Goal: Information Seeking & Learning: Learn about a topic

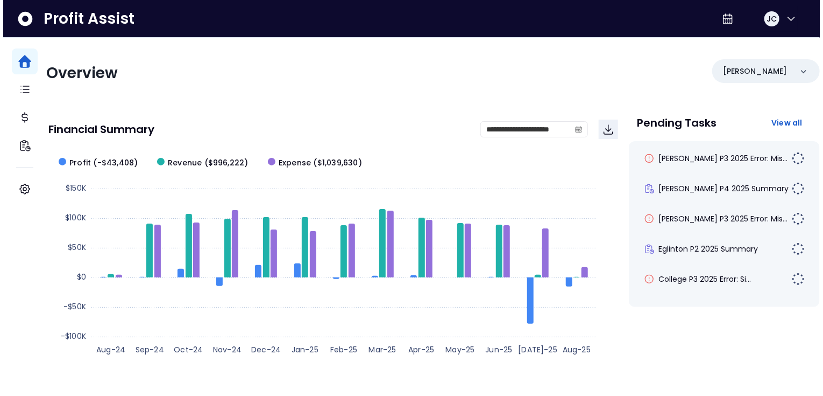
scroll to position [101, 0]
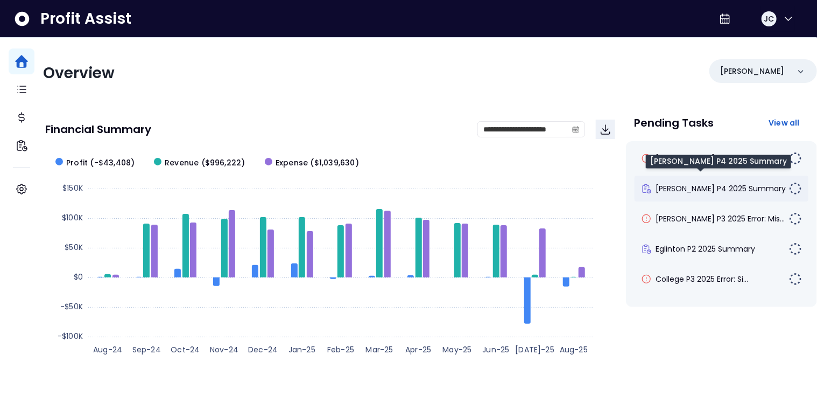
click at [680, 187] on span "[PERSON_NAME] P4 2025 Summary" at bounding box center [721, 188] width 130 height 11
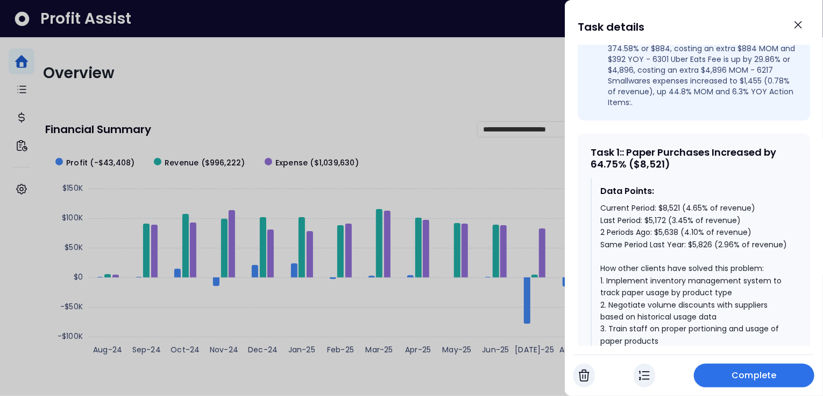
scroll to position [458, 0]
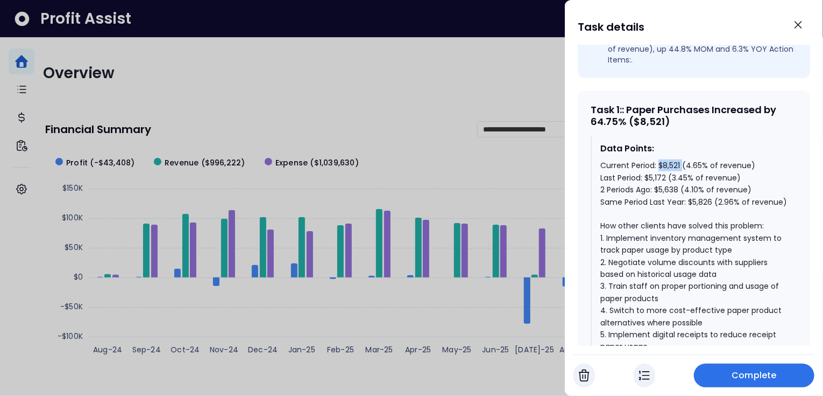
drag, startPoint x: 659, startPoint y: 145, endPoint x: 682, endPoint y: 144, distance: 23.7
click at [682, 159] on div "Current Period: $8,521 (4.65% of revenue) Last Period: $5,172 (3.45% of revenue…" at bounding box center [695, 285] width 188 height 253
drag, startPoint x: 645, startPoint y: 157, endPoint x: 668, endPoint y: 154, distance: 23.3
click at [668, 159] on div "Current Period: $8,521 (4.65% of revenue) Last Period: $5,172 (3.45% of revenue…" at bounding box center [695, 285] width 188 height 253
drag, startPoint x: 689, startPoint y: 181, endPoint x: 711, endPoint y: 181, distance: 22.1
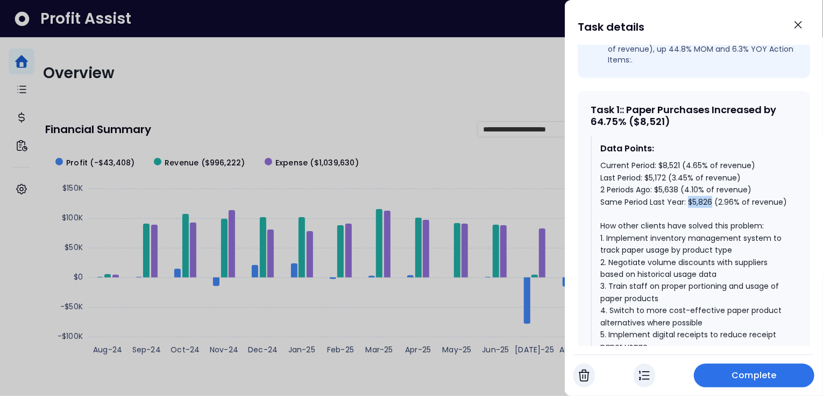
click at [711, 181] on div "Current Period: $8,521 (4.65% of revenue) Last Period: $5,172 (3.45% of revenue…" at bounding box center [695, 285] width 188 height 253
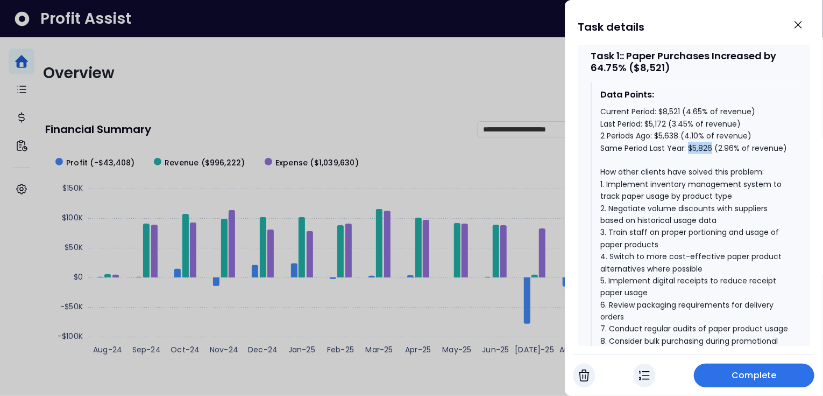
scroll to position [548, 0]
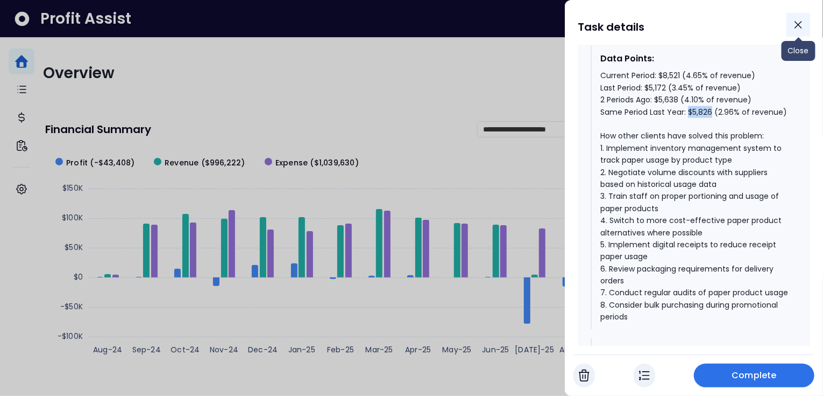
click at [800, 23] on icon "Close" at bounding box center [798, 24] width 13 height 13
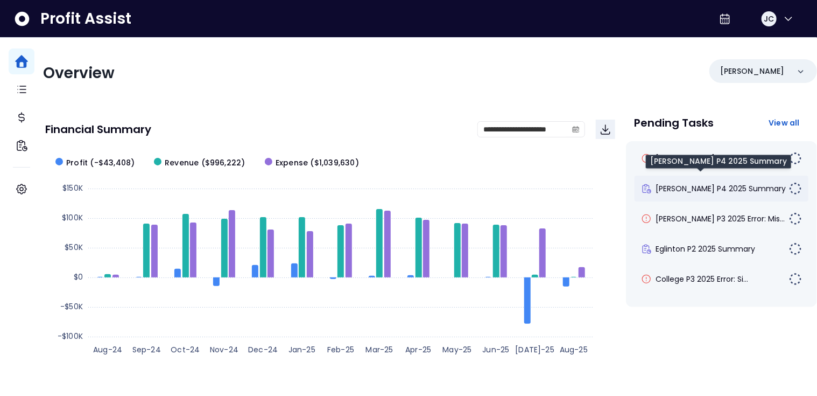
click at [670, 186] on span "[PERSON_NAME] P4 2025 Summary" at bounding box center [721, 188] width 130 height 11
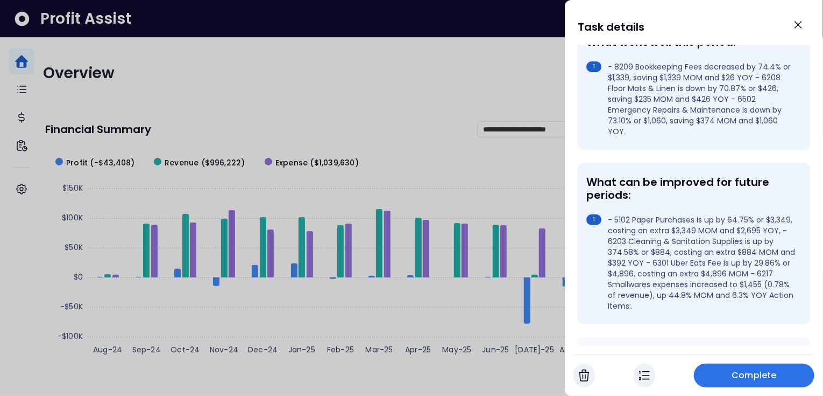
scroll to position [229, 0]
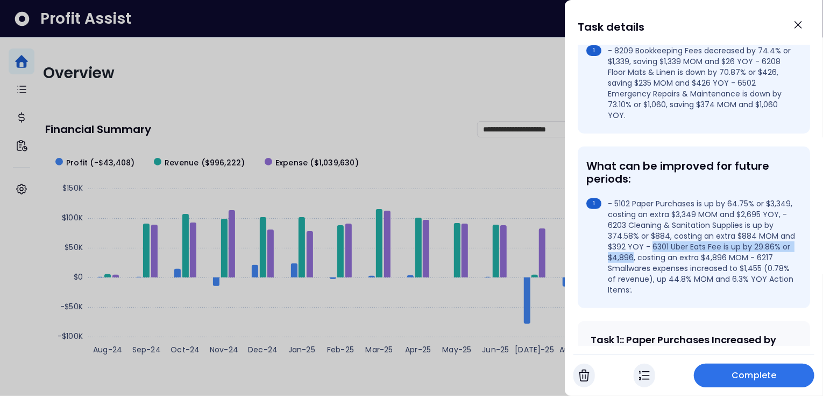
drag, startPoint x: 668, startPoint y: 227, endPoint x: 671, endPoint y: 238, distance: 11.8
click at [671, 238] on li "- 5102 Paper Purchases is up by 64.75% or $3,349, costing an extra $3,349 MOM a…" at bounding box center [692, 246] width 211 height 97
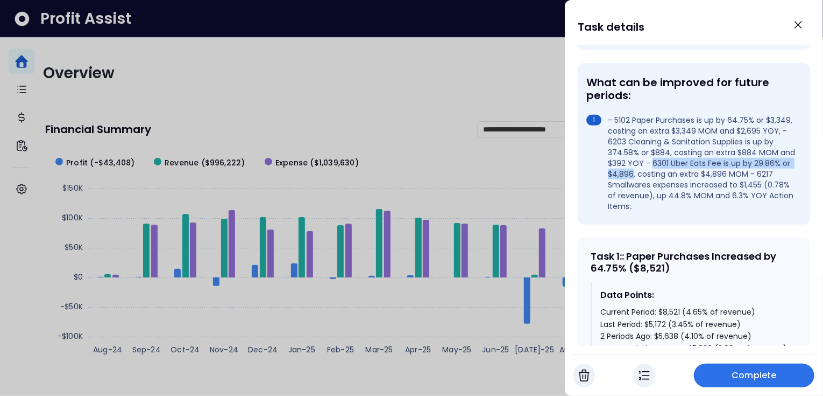
scroll to position [348, 0]
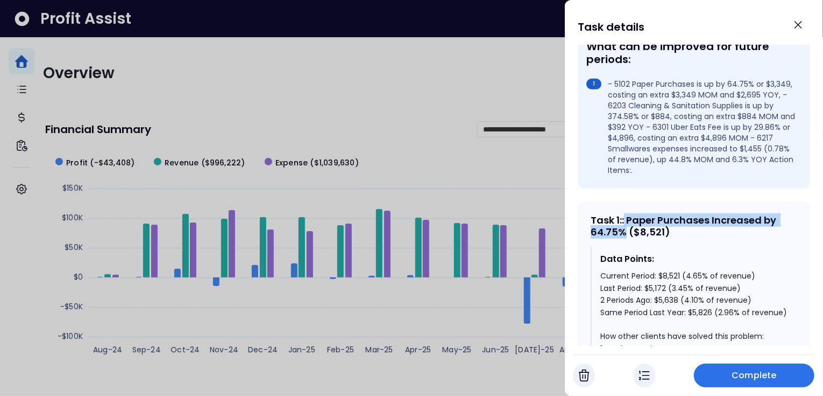
drag, startPoint x: 626, startPoint y: 213, endPoint x: 627, endPoint y: 199, distance: 14.0
click at [627, 214] on div "Task 1 : : Paper Purchases Increased by 64.75% ($8,521)" at bounding box center [694, 225] width 207 height 23
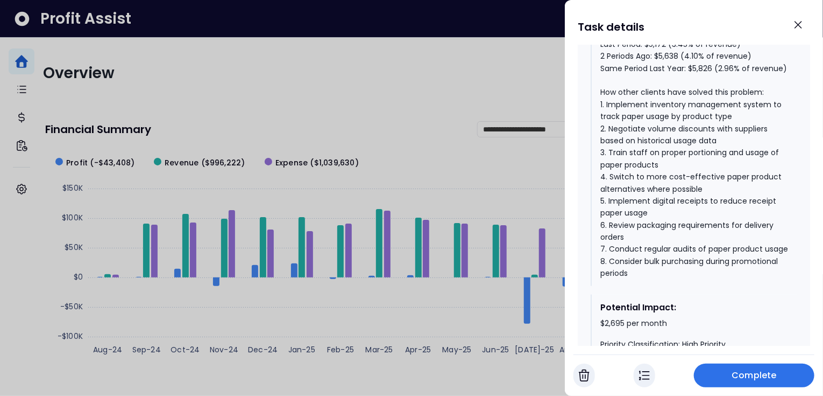
scroll to position [596, 0]
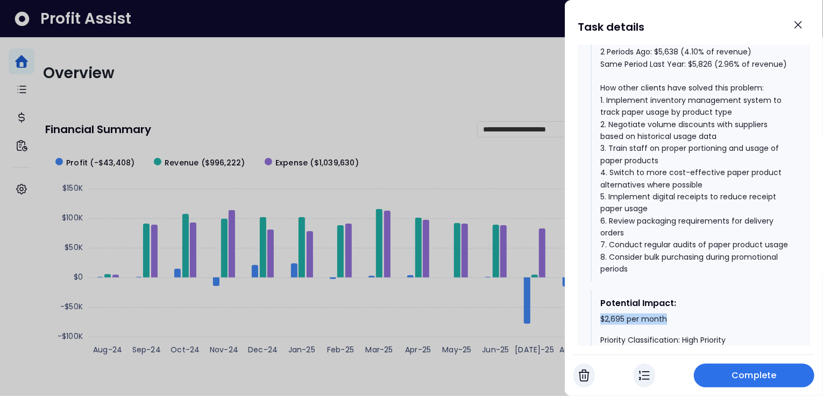
drag, startPoint x: 597, startPoint y: 321, endPoint x: 668, endPoint y: 327, distance: 71.2
click at [668, 327] on div "Potential Impact: $2,695 per month Priority Classification: High Priority" at bounding box center [694, 321] width 207 height 62
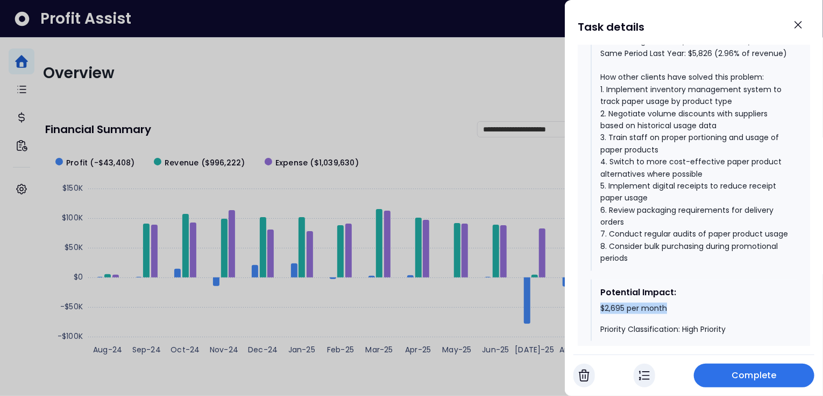
scroll to position [612, 0]
